Goal: Task Accomplishment & Management: Manage account settings

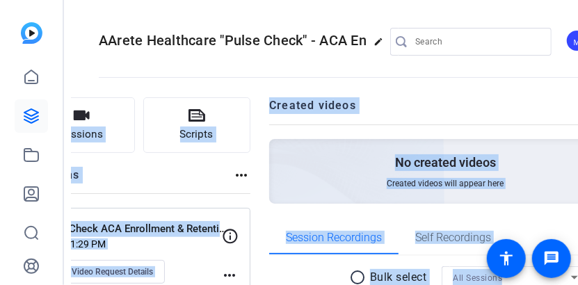
click at [457, 101] on h2 "Created videos" at bounding box center [436, 110] width 335 height 27
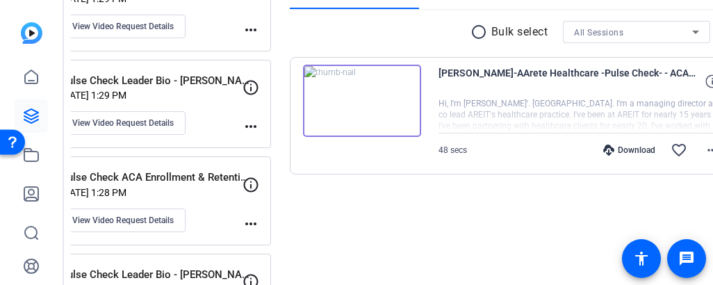
scroll to position [278, 0]
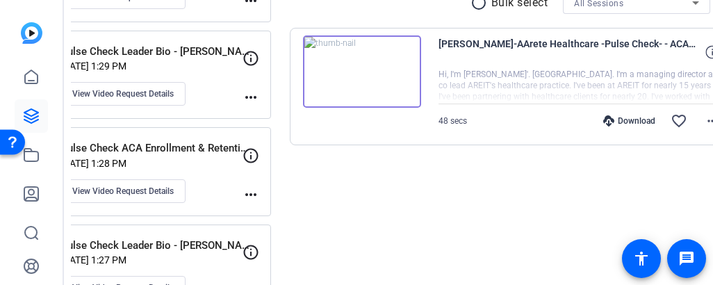
click at [498, 83] on div at bounding box center [584, 86] width 291 height 35
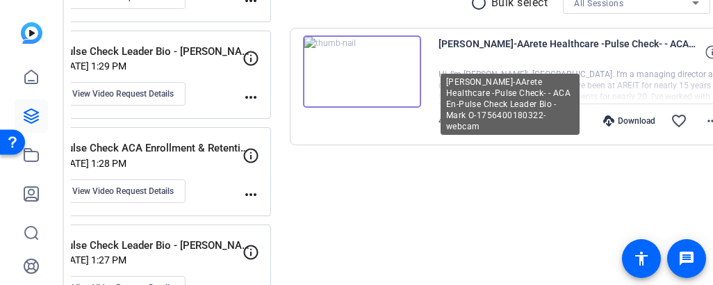
click at [561, 44] on span "[PERSON_NAME]-AArete Healthcare -Pulse Check- - ACA En-Pulse Check Leader Bio -…" at bounding box center [567, 51] width 257 height 33
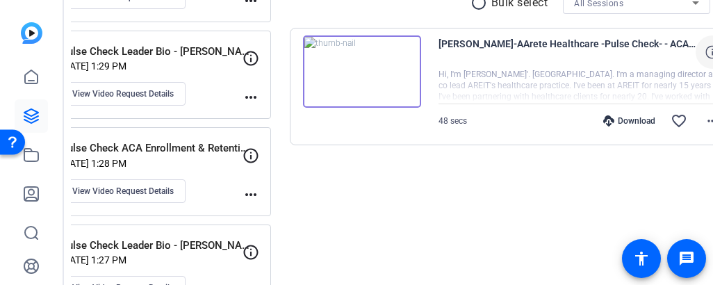
click at [577, 60] on span at bounding box center [712, 51] width 33 height 33
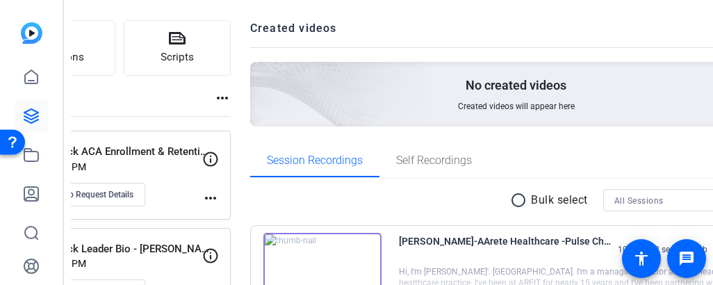
scroll to position [139, 0]
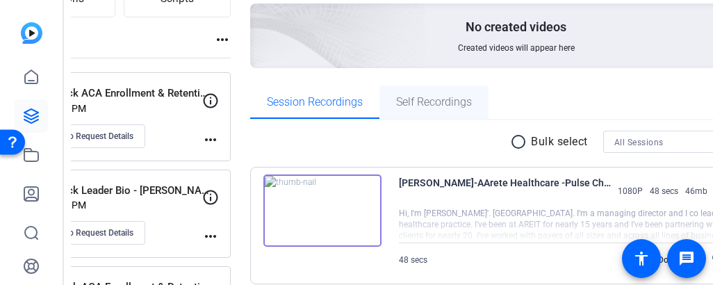
click at [472, 118] on span "Self Recordings" at bounding box center [434, 101] width 76 height 33
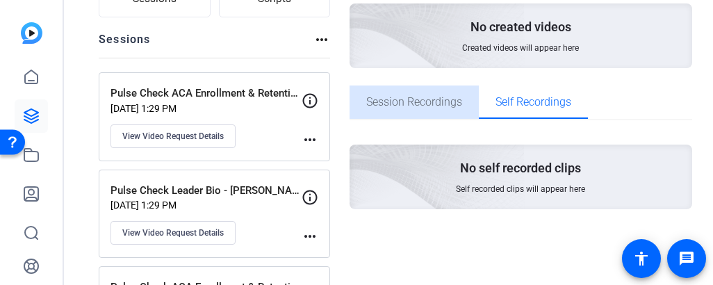
click at [398, 104] on span "Session Recordings" at bounding box center [414, 102] width 96 height 11
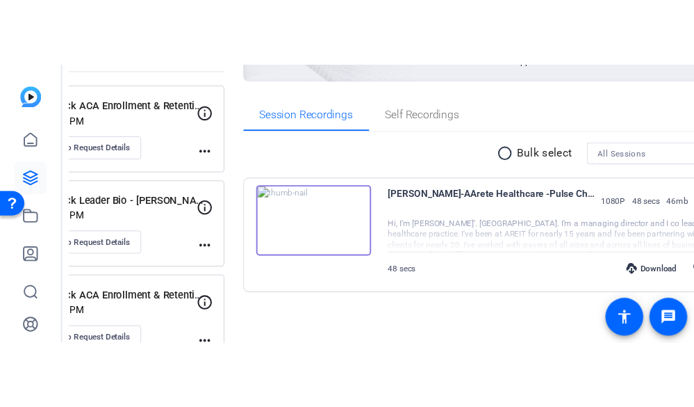
scroll to position [209, 0]
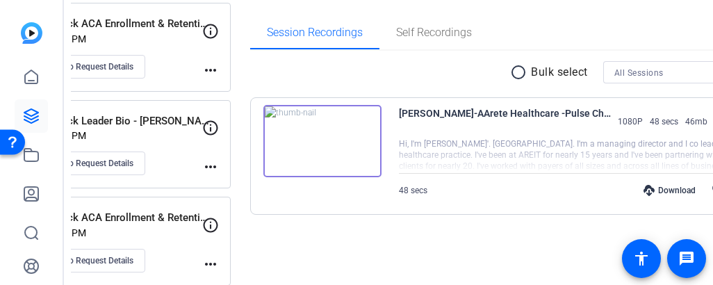
click at [577, 190] on div "Download" at bounding box center [670, 190] width 66 height 11
click at [577, 140] on div at bounding box center [584, 155] width 370 height 35
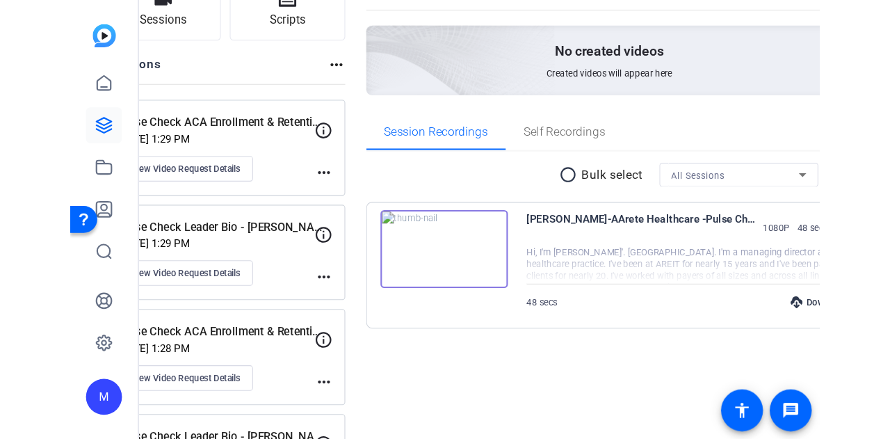
scroll to position [139, 0]
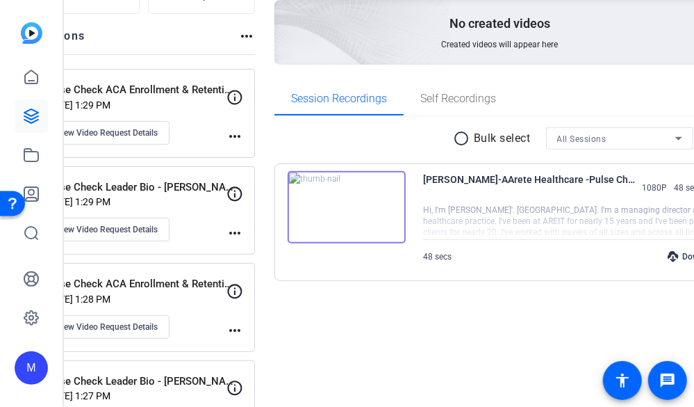
click at [423, 195] on span "[PERSON_NAME]-AArete Healthcare -Pulse Check- - ACA En-Pulse Check Leader Bio -…" at bounding box center [529, 187] width 212 height 33
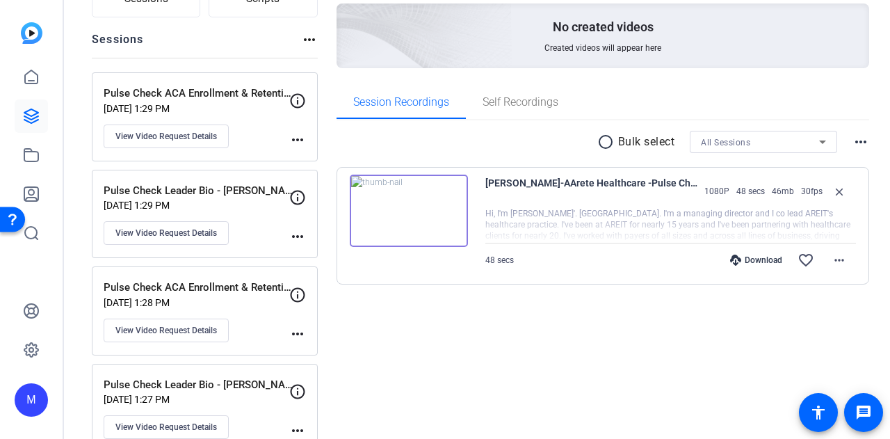
click at [413, 222] on img at bounding box center [409, 210] width 118 height 72
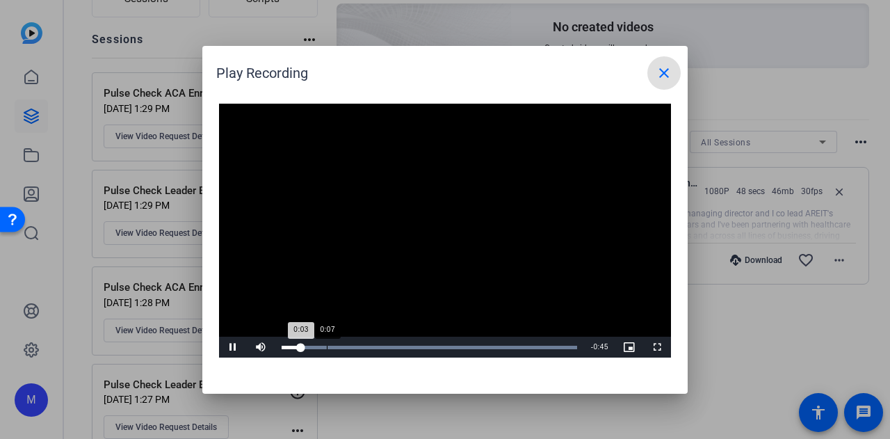
click at [326, 284] on div "Loaded : 100.00% 0:07 0:03" at bounding box center [429, 346] width 295 height 3
click at [422, 284] on div "0:22" at bounding box center [422, 346] width 1 height 3
click at [488, 284] on div "Loaded : 100.00% 0:33 0:23" at bounding box center [429, 346] width 309 height 21
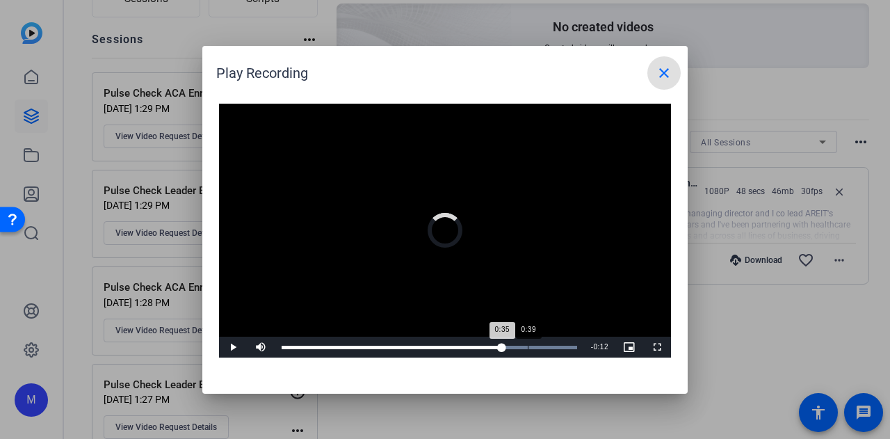
click at [527, 284] on div "Loaded : 100.00% 0:39 0:35" at bounding box center [429, 346] width 295 height 3
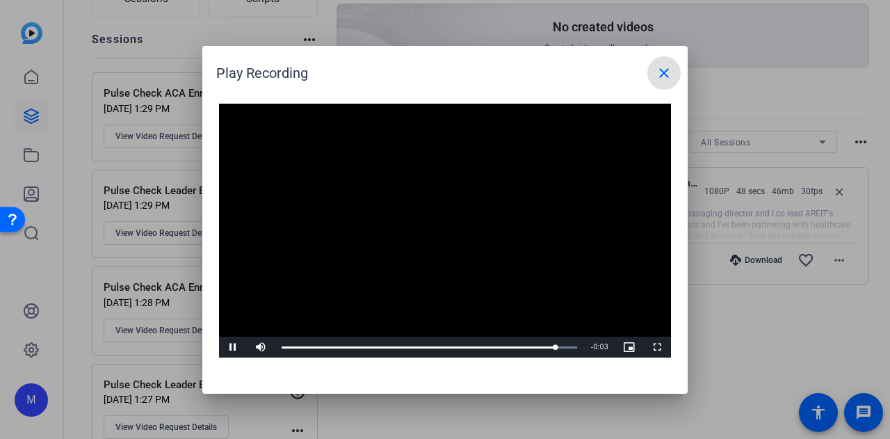
click at [577, 69] on mat-icon "close" at bounding box center [663, 73] width 17 height 17
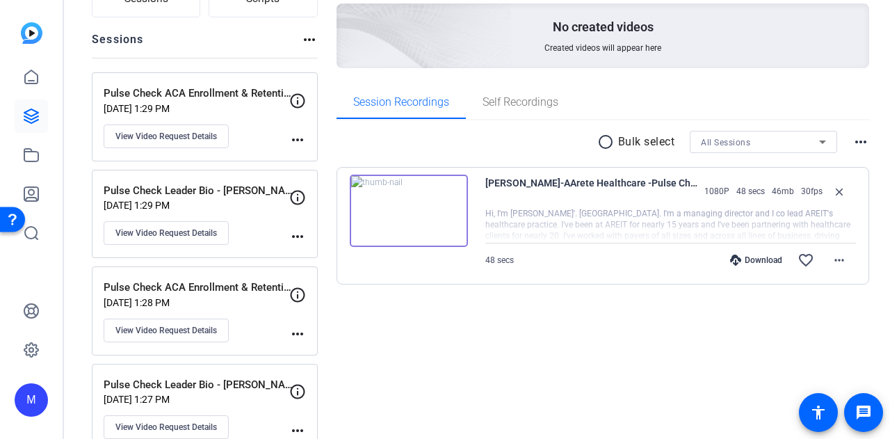
drag, startPoint x: 743, startPoint y: 334, endPoint x: 762, endPoint y: 116, distance: 218.4
click at [577, 284] on div "Created videos more_horiz No created videos Created videos will appear here Ses…" at bounding box center [602, 304] width 532 height 684
